Goal: Communication & Community: Answer question/provide support

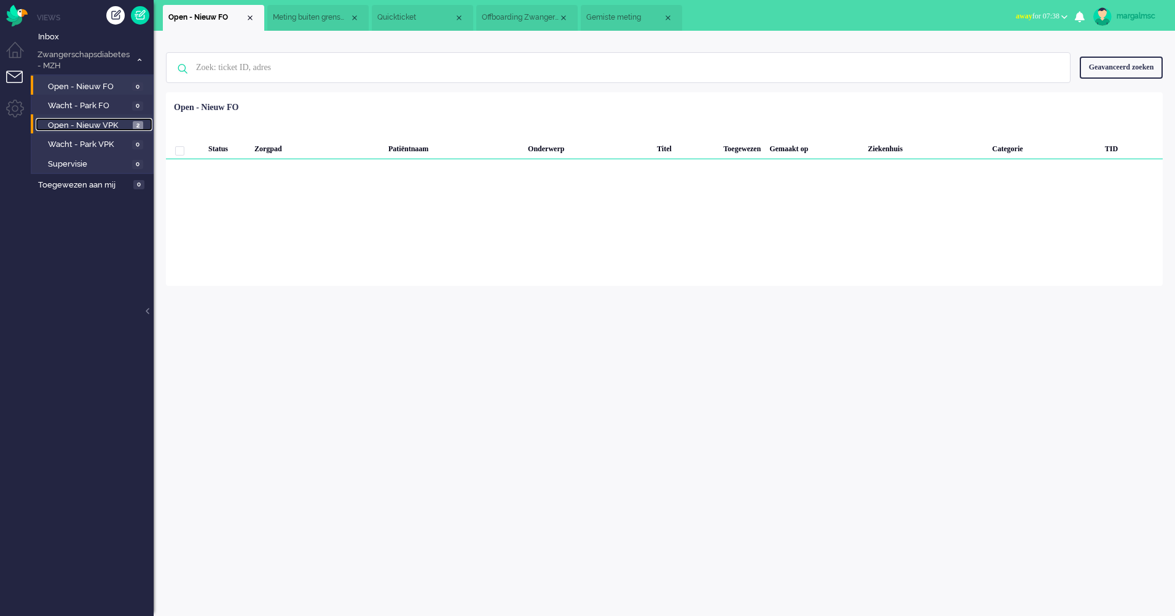
click at [115, 118] on link "Open - Nieuw VPK 2" at bounding box center [94, 125] width 117 height 14
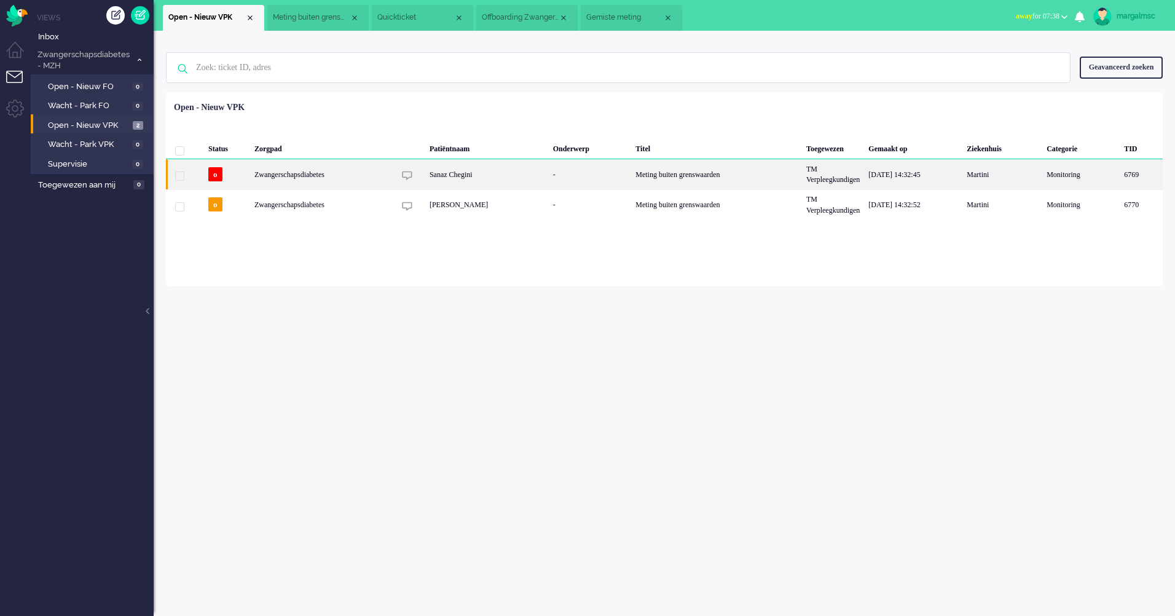
click at [481, 171] on div "Sanaz Chegini" at bounding box center [487, 174] width 124 height 30
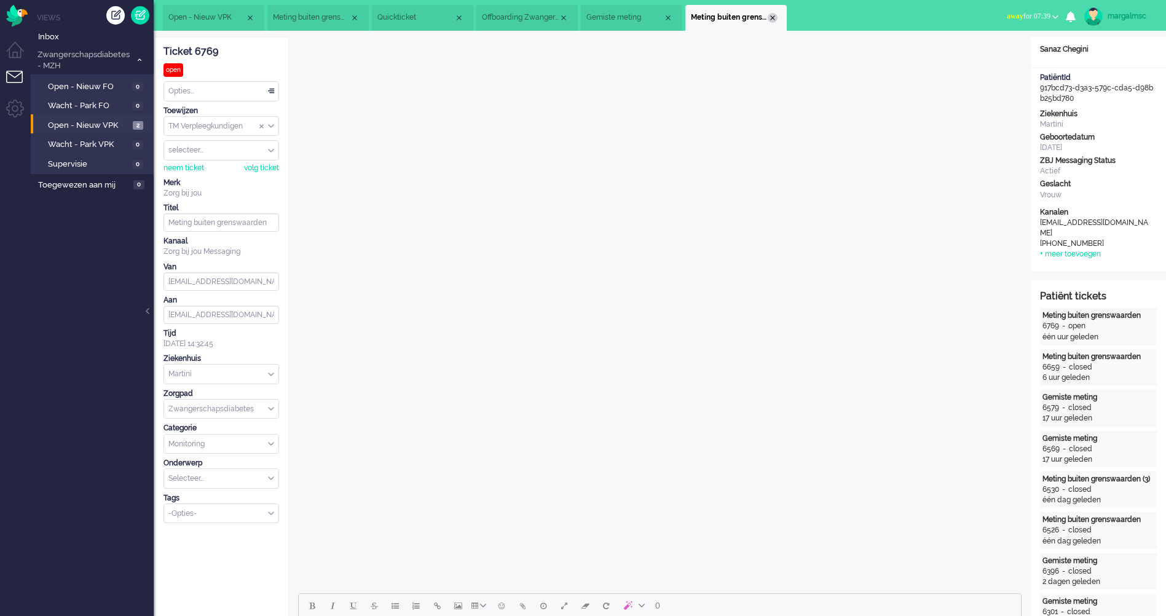
click at [772, 14] on div "Close tab" at bounding box center [773, 18] width 10 height 10
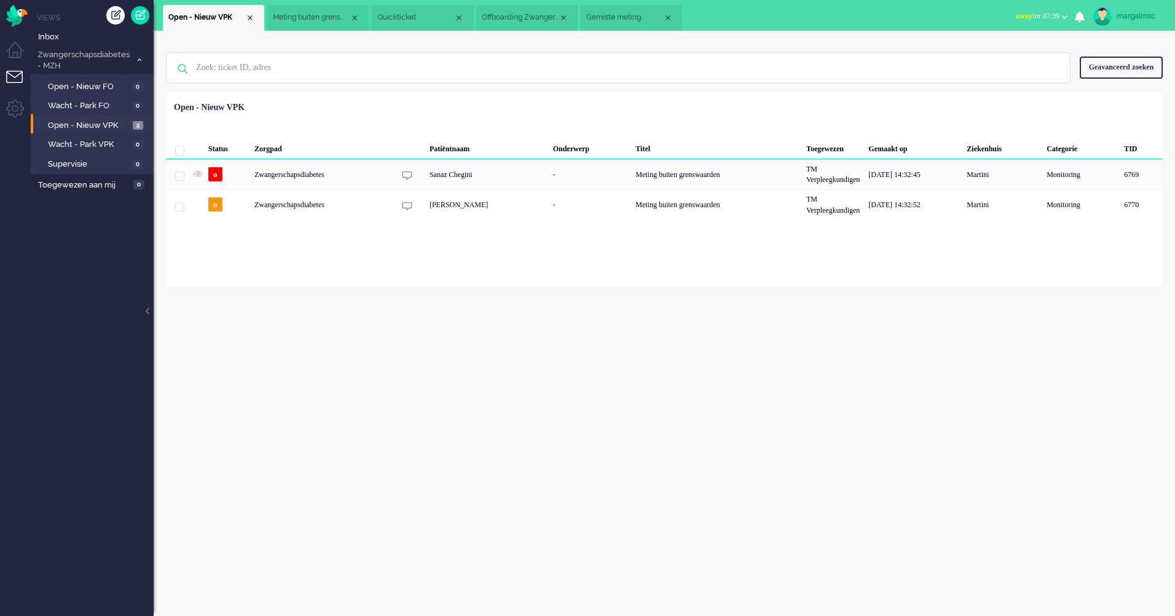
click at [638, 21] on span "Gemiste meting" at bounding box center [624, 17] width 77 height 10
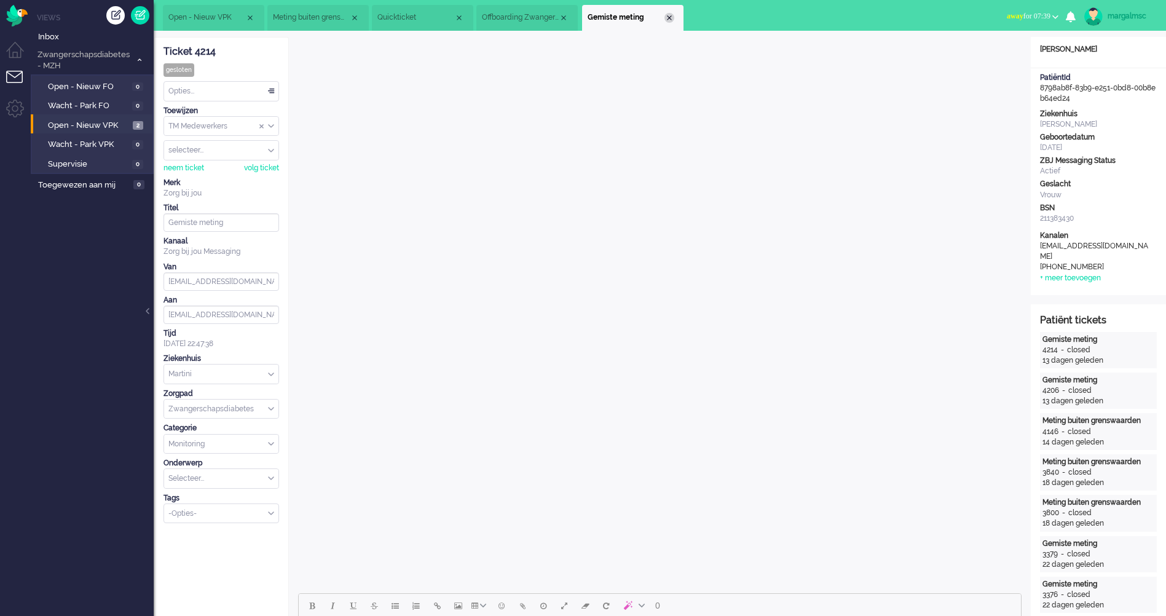
click at [672, 19] on div "Close tab" at bounding box center [669, 18] width 10 height 10
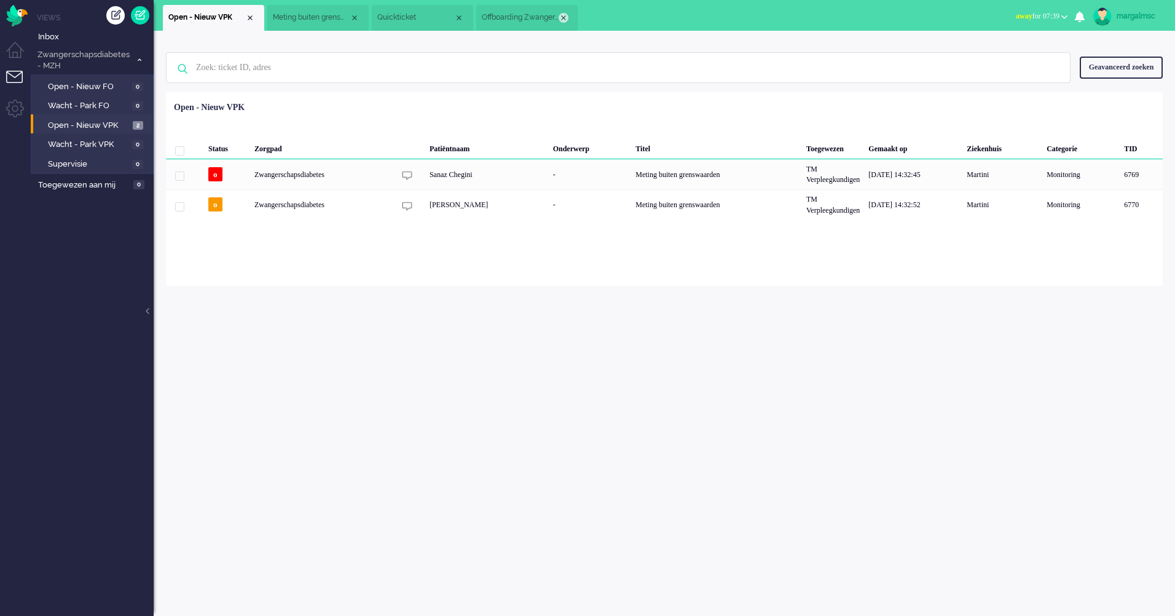
click at [559, 15] on div "Close tab" at bounding box center [564, 18] width 10 height 10
click at [468, 10] on li "Quickticket" at bounding box center [422, 18] width 101 height 26
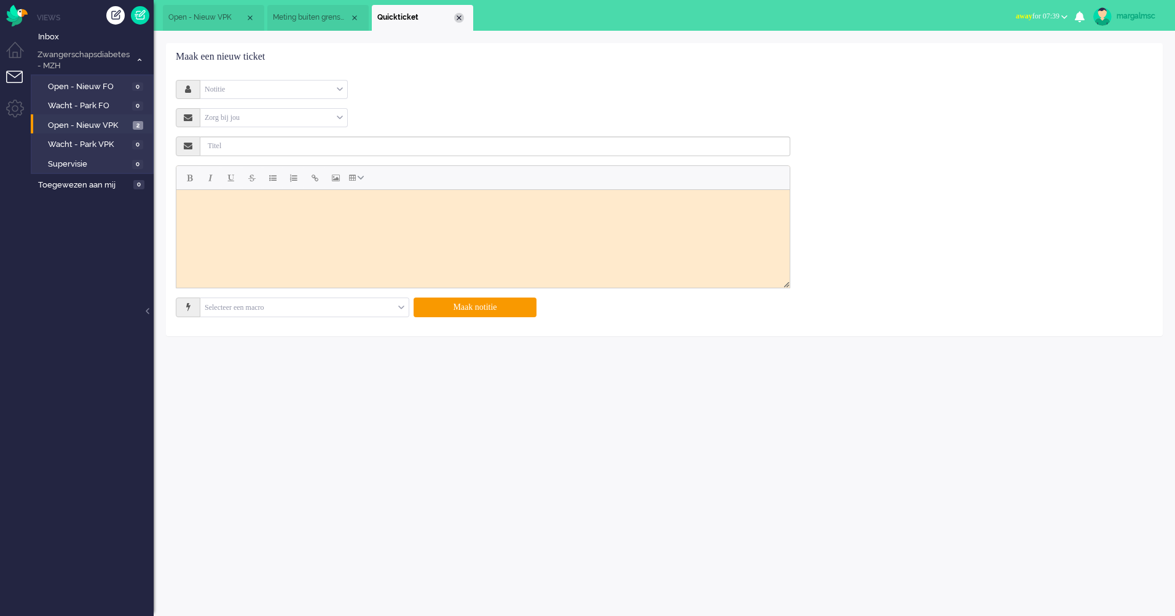
click at [456, 14] on div "Close tab" at bounding box center [459, 18] width 10 height 10
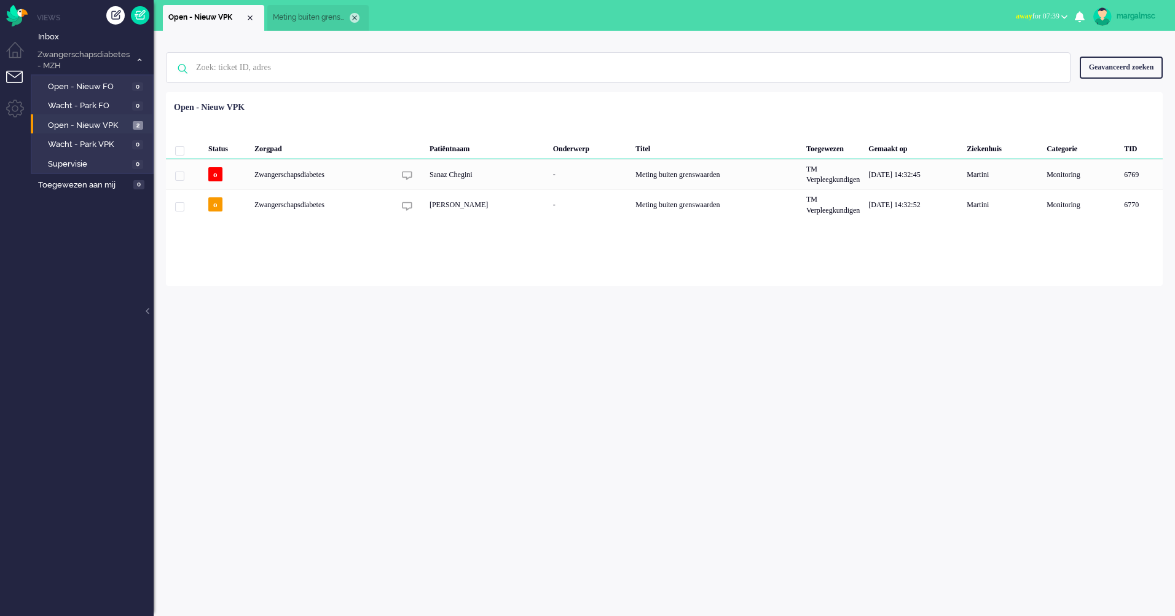
click at [353, 14] on div "Close tab" at bounding box center [355, 18] width 10 height 10
click at [1122, 18] on div "margalmsc" at bounding box center [1140, 16] width 46 height 12
click at [1109, 101] on link "Uitloggen" at bounding box center [1125, 99] width 85 height 12
